Goal: Information Seeking & Learning: Compare options

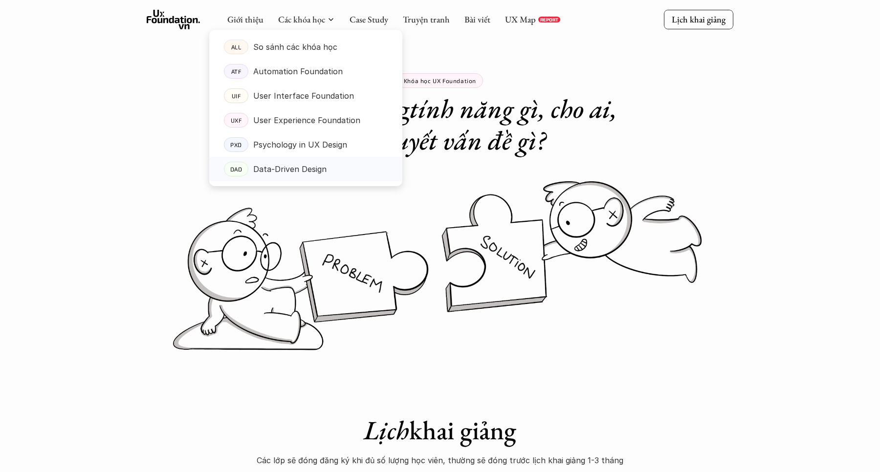
click at [336, 170] on div "Data-Driven Design" at bounding box center [320, 169] width 135 height 15
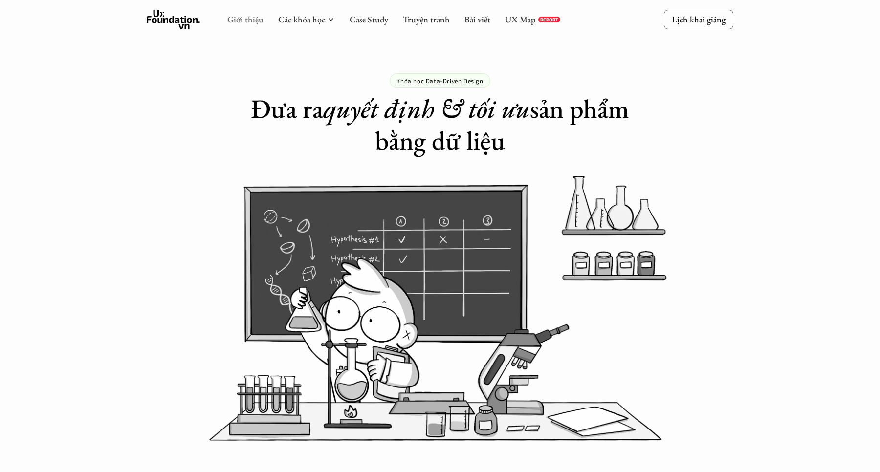
click at [250, 19] on link "Giới thiệu" at bounding box center [245, 19] width 36 height 11
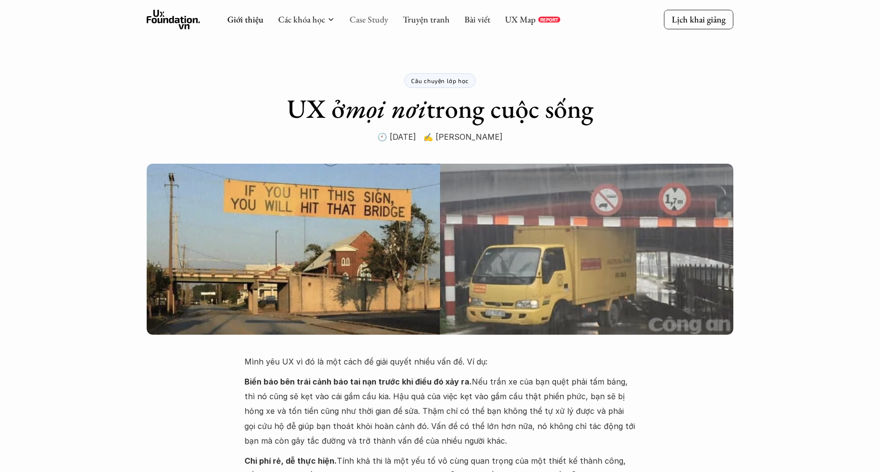
click at [367, 19] on link "Case Study" at bounding box center [369, 19] width 39 height 11
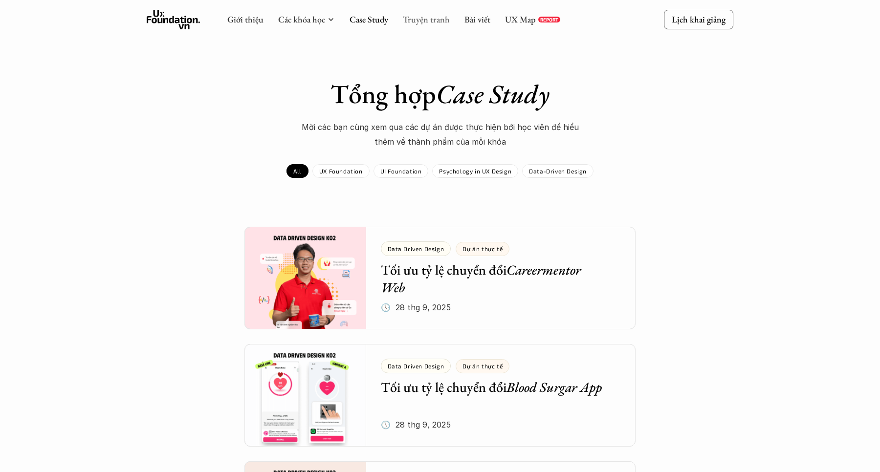
click at [413, 20] on link "Truyện tranh" at bounding box center [426, 19] width 47 height 11
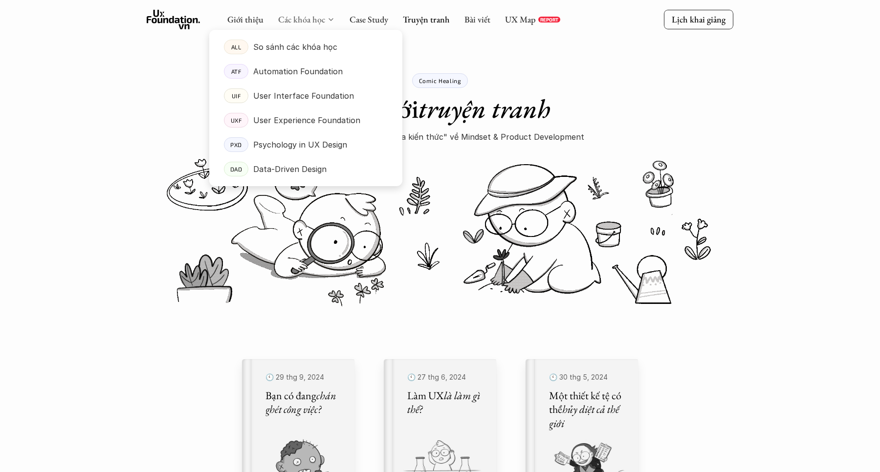
click at [308, 18] on link "Các khóa học" at bounding box center [301, 19] width 47 height 11
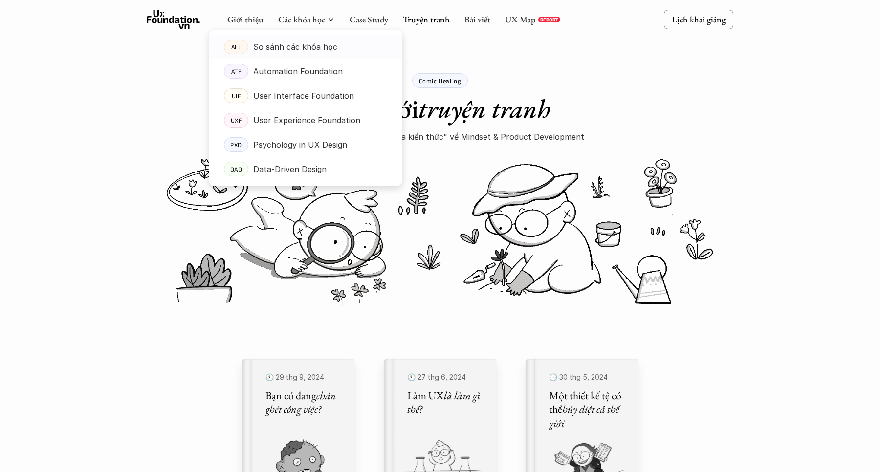
click at [295, 47] on p "So sánh các khóa học" at bounding box center [295, 47] width 84 height 15
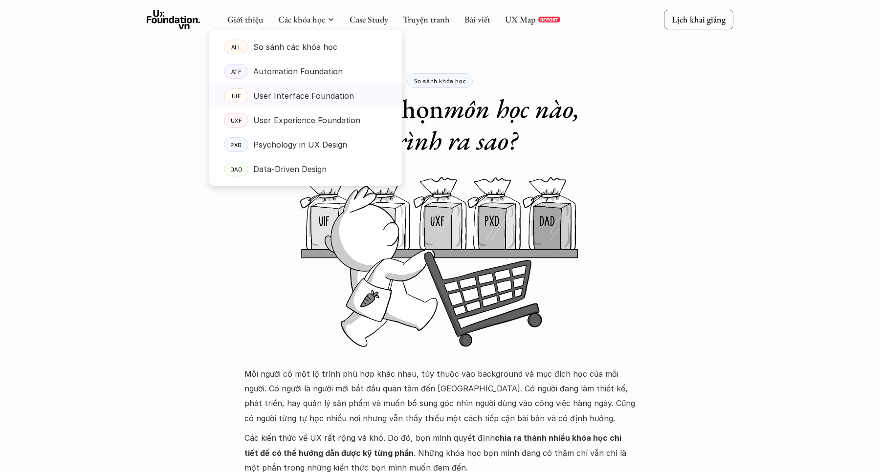
click at [296, 90] on p "User Interface Foundation" at bounding box center [303, 96] width 101 height 15
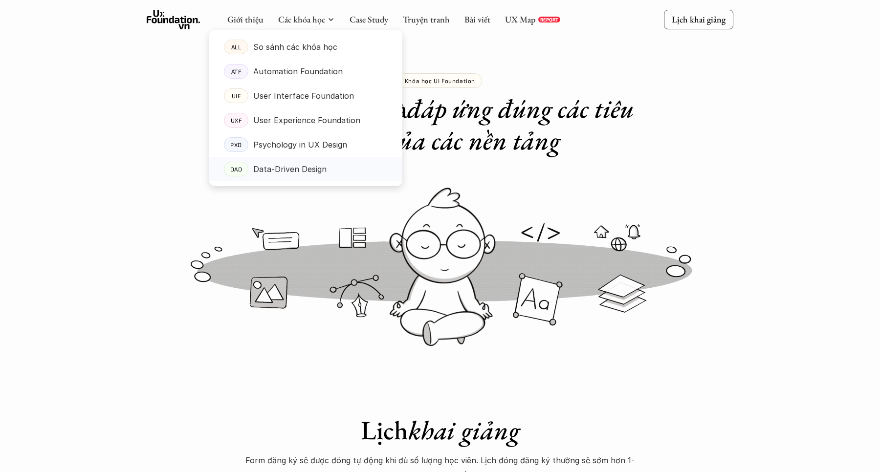
click at [291, 166] on p "Data-Driven Design" at bounding box center [289, 169] width 73 height 15
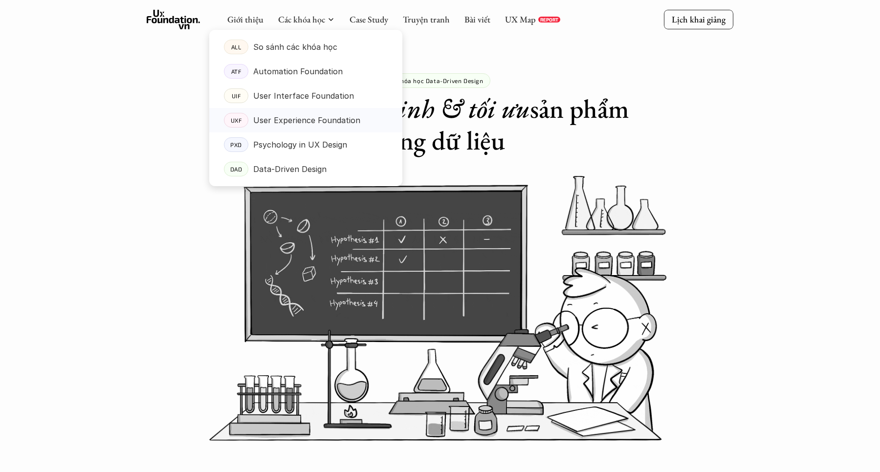
click at [285, 116] on p "User Experience Foundation" at bounding box center [306, 120] width 107 height 15
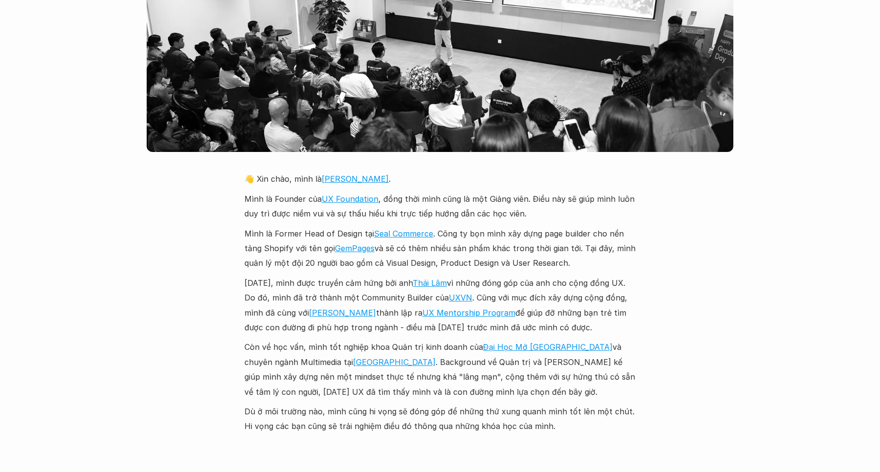
scroll to position [2169, 0]
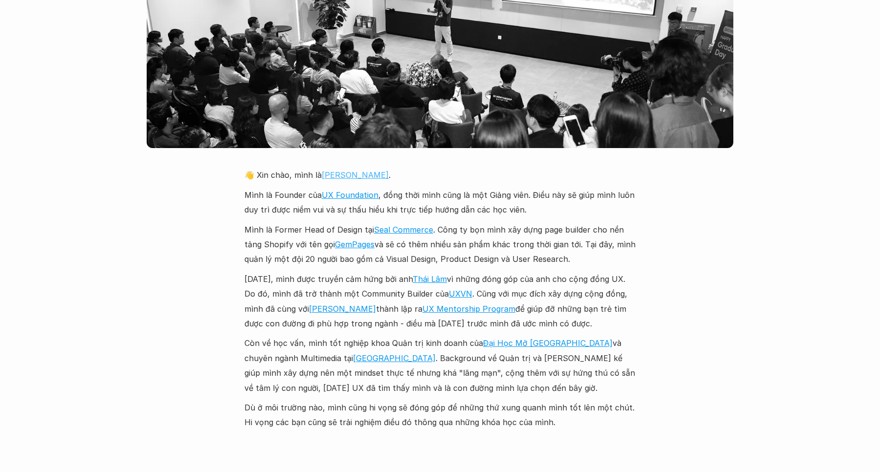
click at [334, 170] on link "[PERSON_NAME]" at bounding box center [355, 175] width 67 height 10
click at [327, 170] on link "[PERSON_NAME]" at bounding box center [355, 175] width 67 height 10
